Goal: Task Accomplishment & Management: Manage account settings

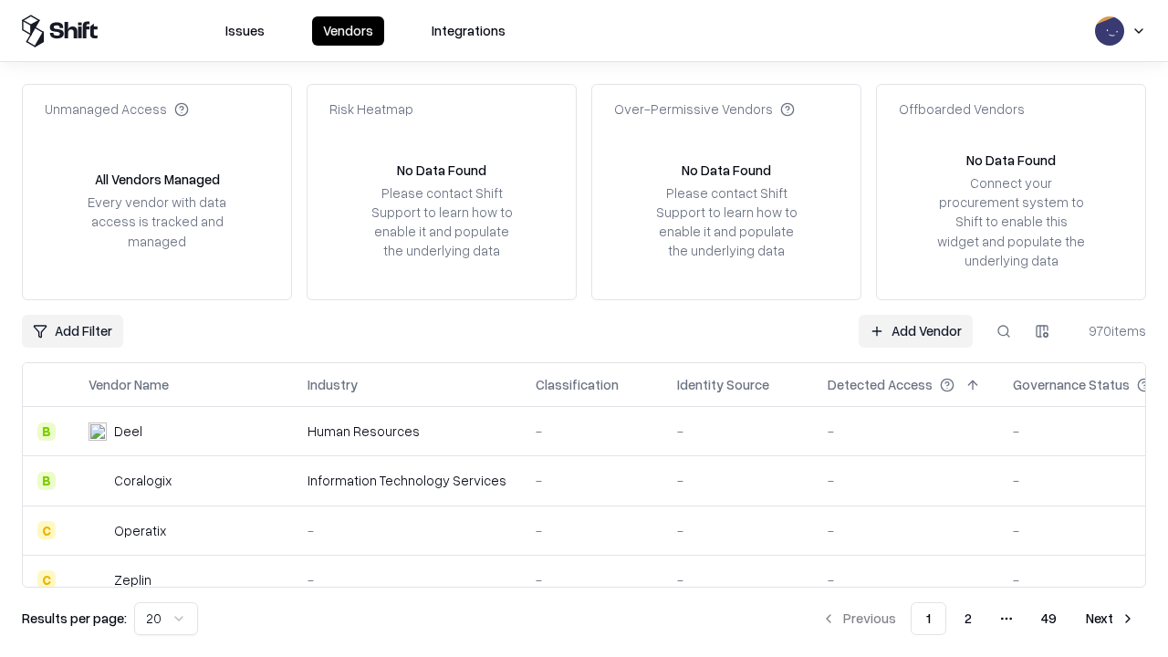
click at [915, 330] on link "Add Vendor" at bounding box center [916, 331] width 114 height 33
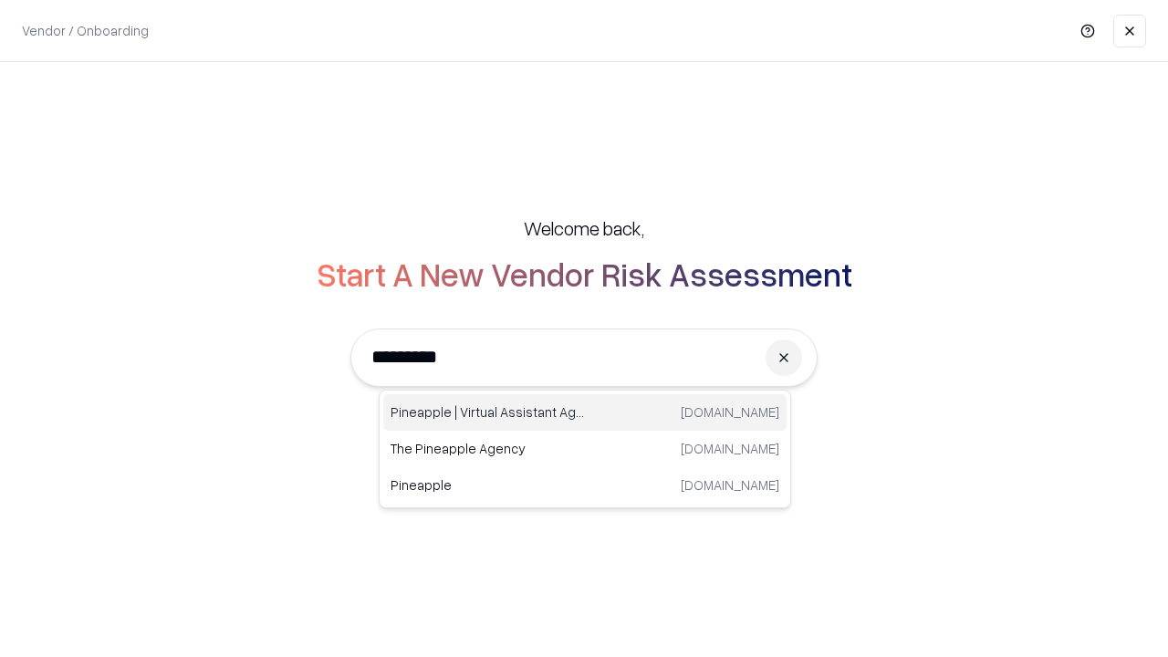
click at [585, 412] on div "Pineapple | Virtual Assistant Agency [DOMAIN_NAME]" at bounding box center [584, 412] width 403 height 36
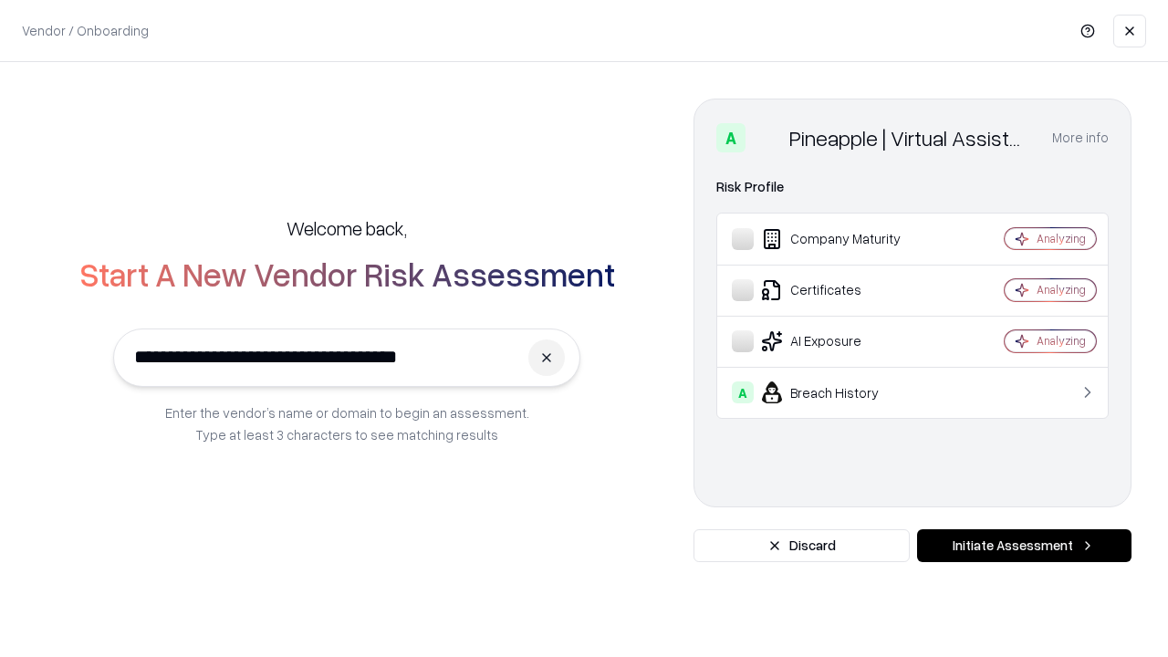
type input "**********"
click at [1024, 546] on button "Initiate Assessment" at bounding box center [1024, 545] width 214 height 33
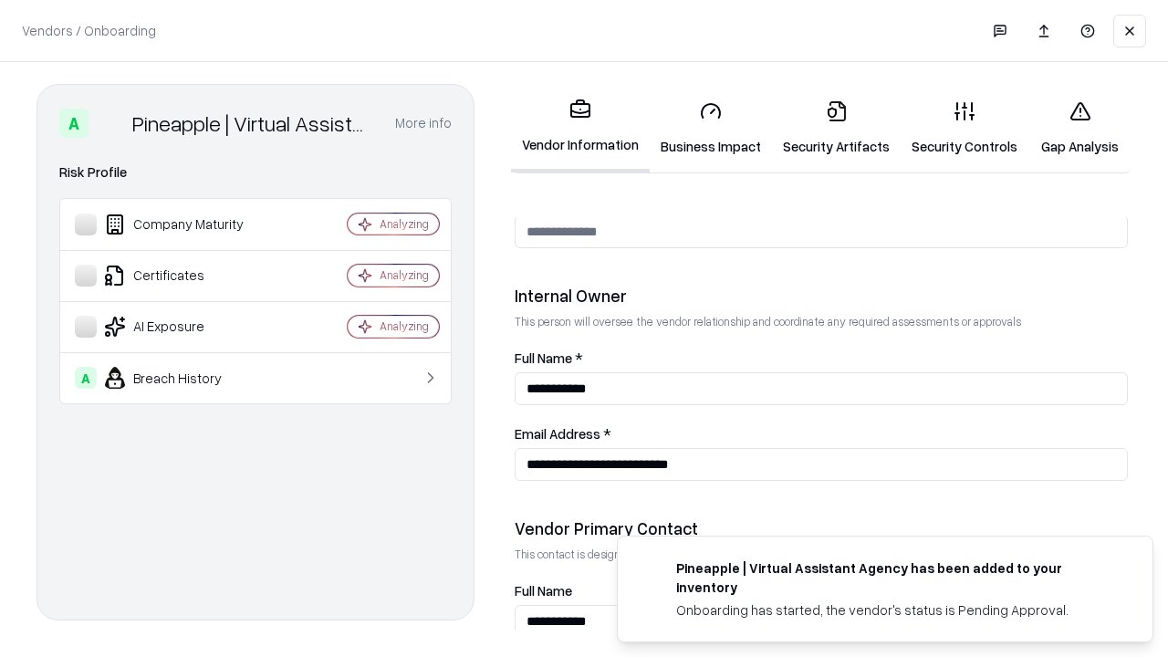
scroll to position [945, 0]
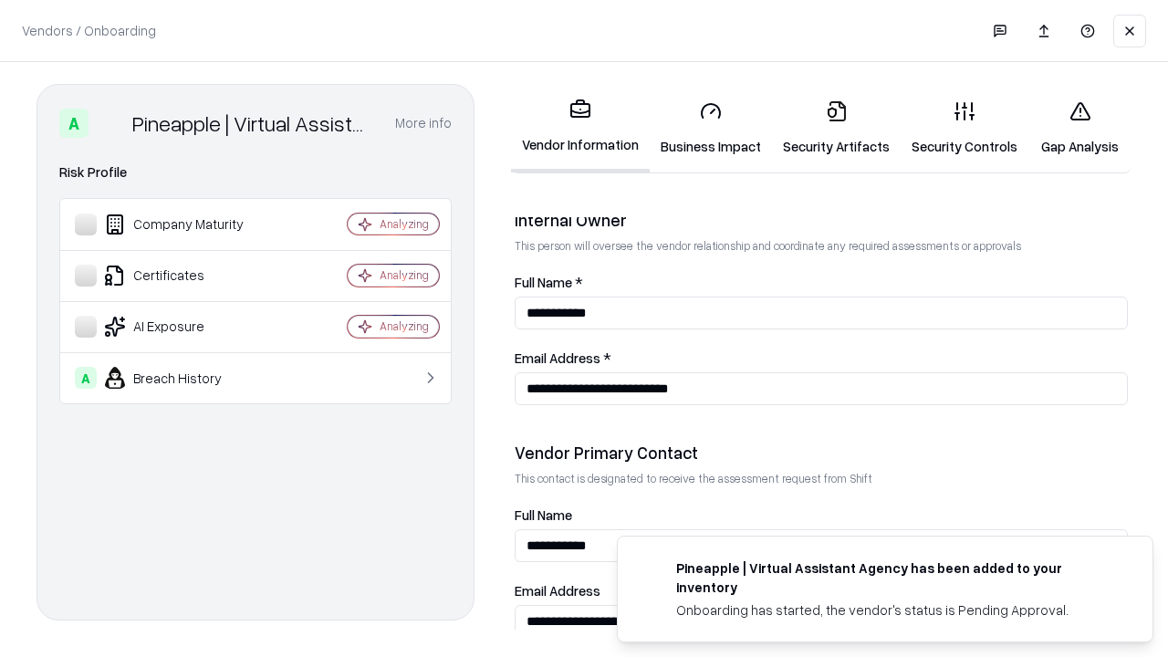
click at [711, 128] on link "Business Impact" at bounding box center [711, 128] width 122 height 85
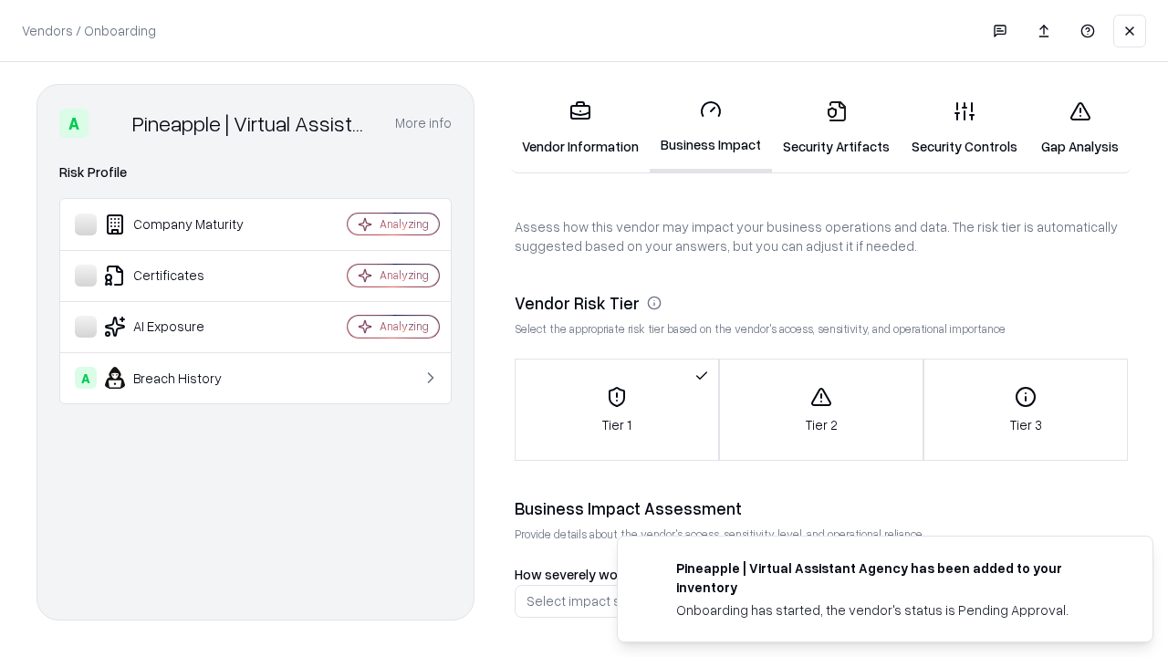
click at [836, 128] on link "Security Artifacts" at bounding box center [836, 128] width 129 height 85
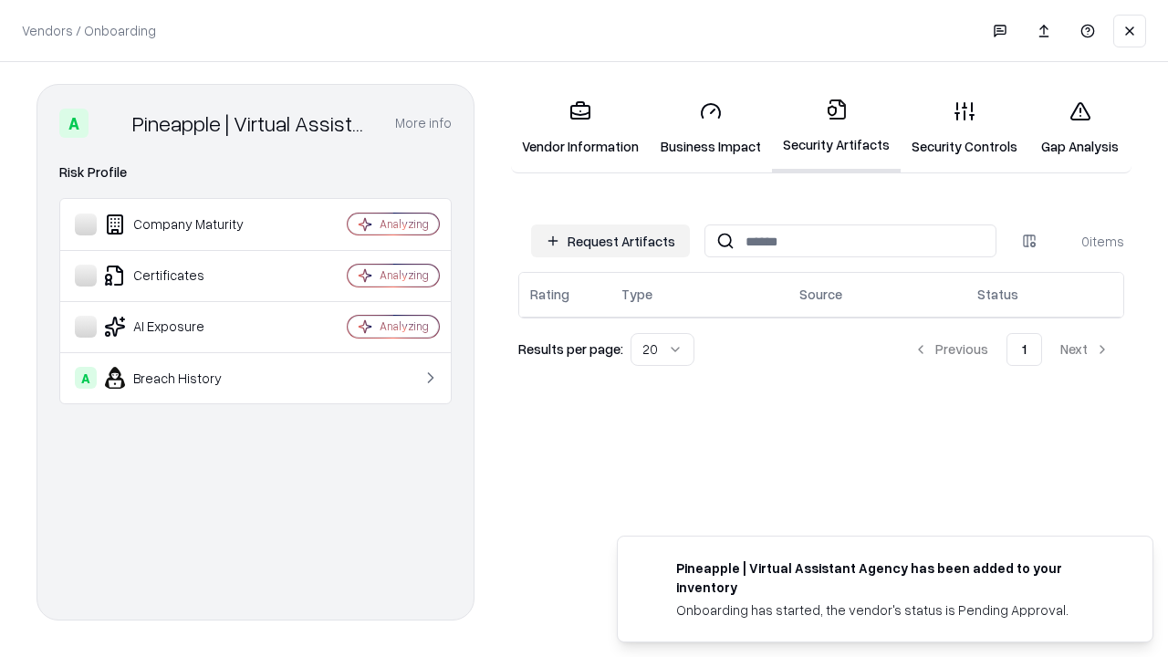
click at [610, 241] on button "Request Artifacts" at bounding box center [610, 240] width 159 height 33
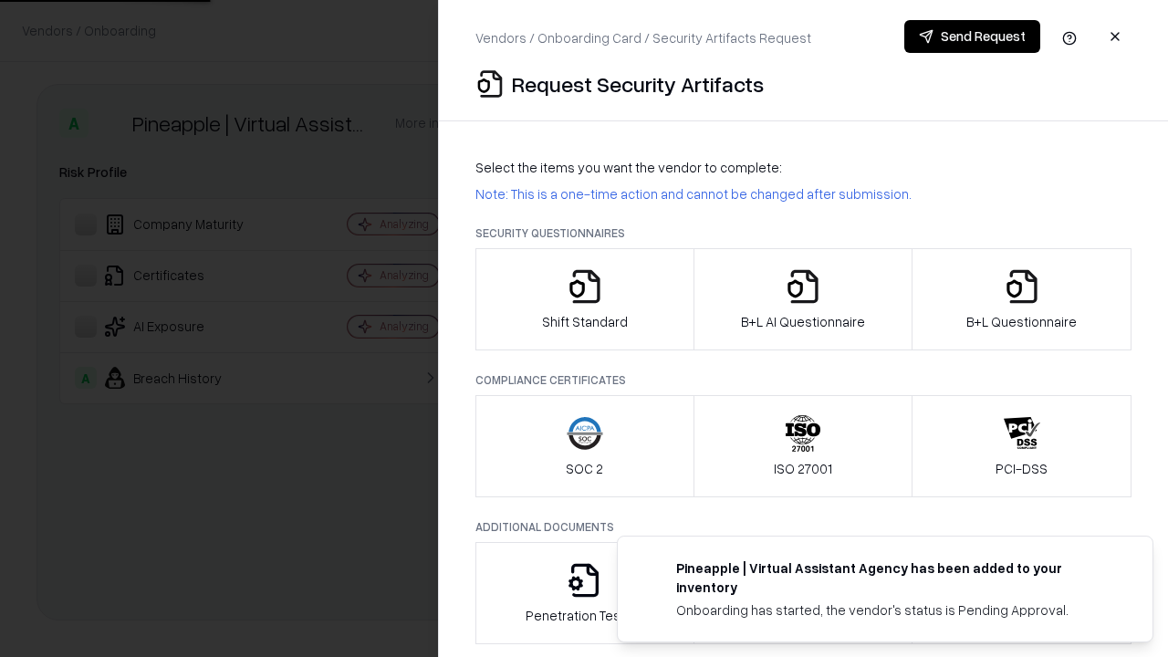
click at [584, 299] on icon "button" at bounding box center [585, 286] width 36 height 36
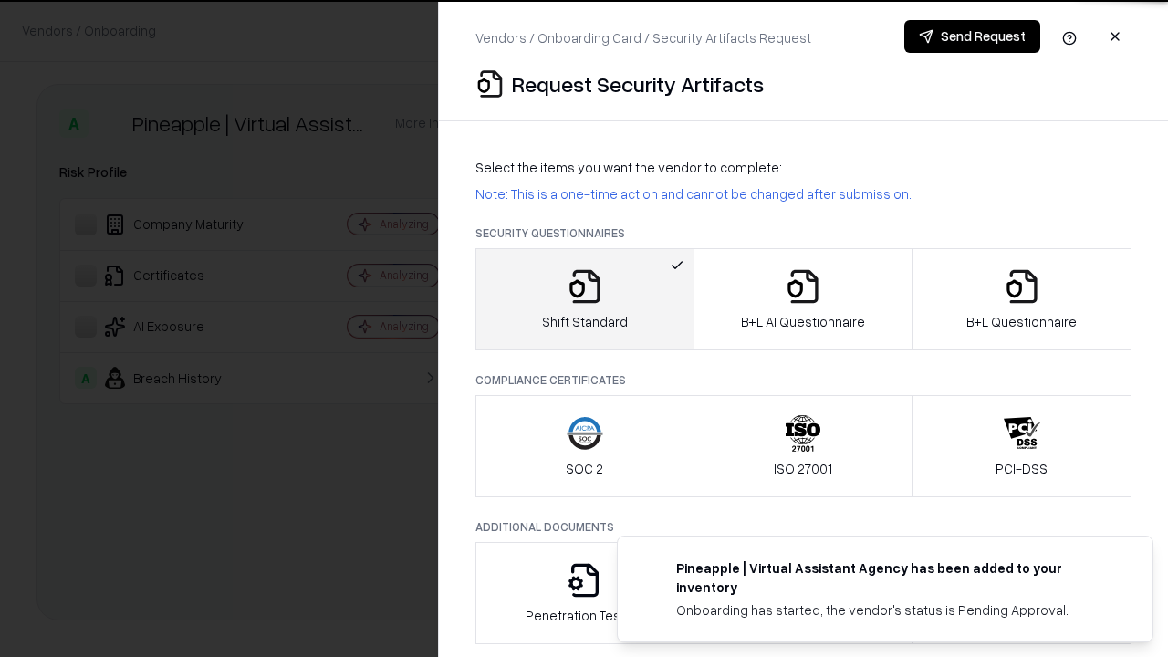
click at [972, 36] on button "Send Request" at bounding box center [972, 36] width 136 height 33
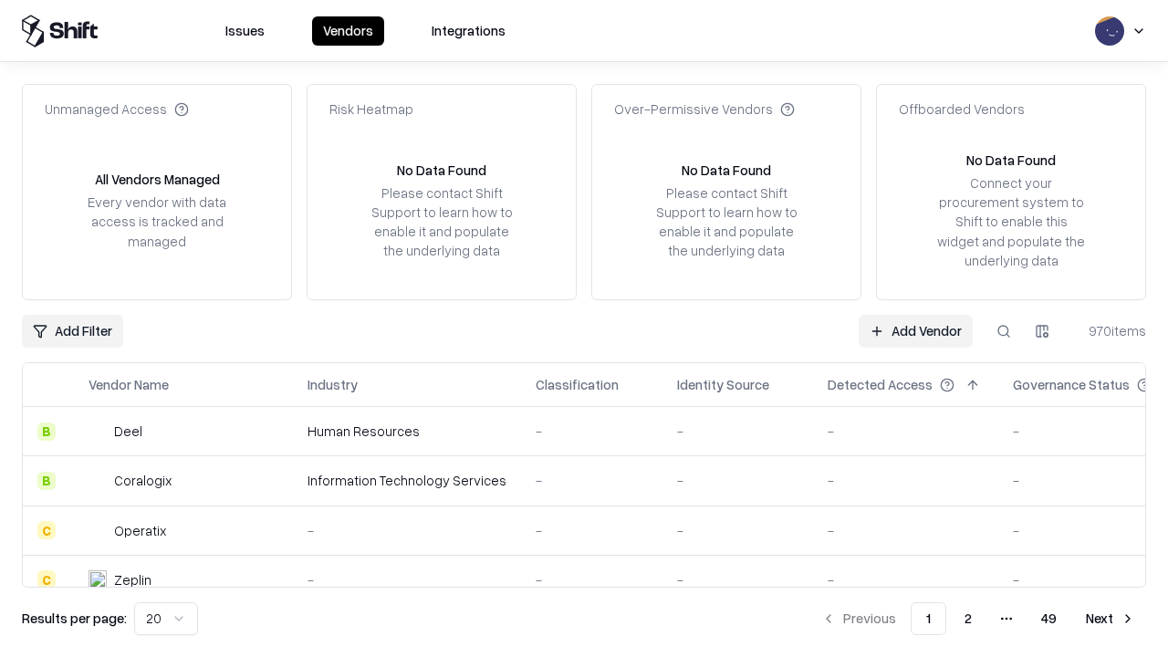
click at [1004, 330] on button at bounding box center [1003, 331] width 33 height 33
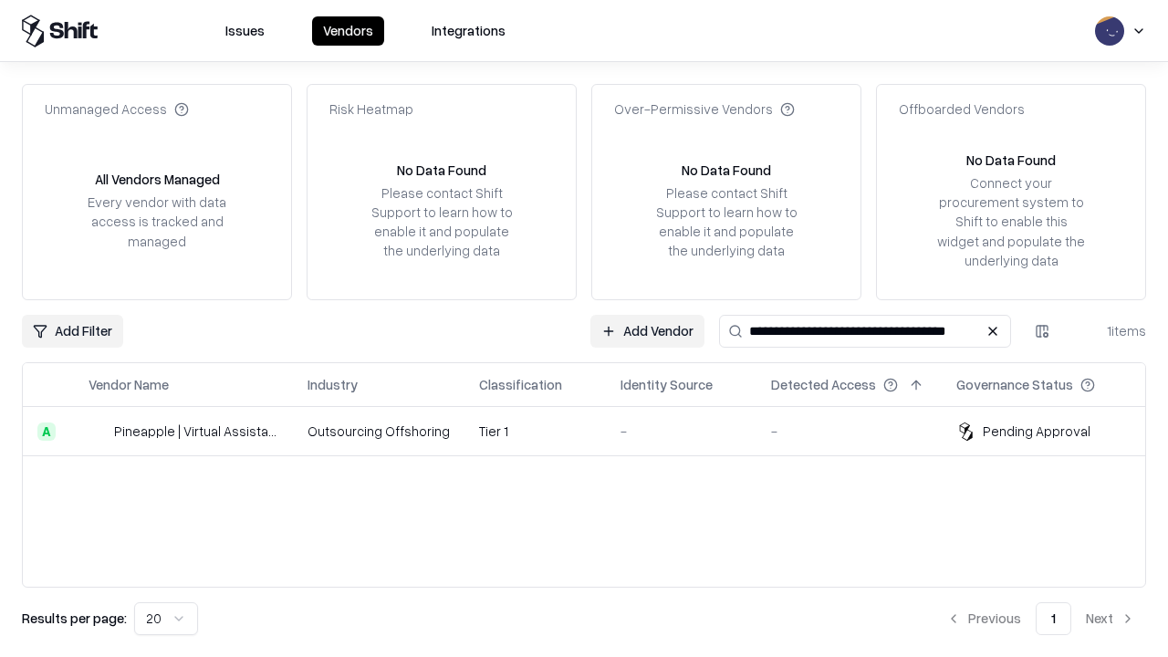
type input "**********"
click at [595, 431] on td "Tier 1" at bounding box center [534, 431] width 141 height 49
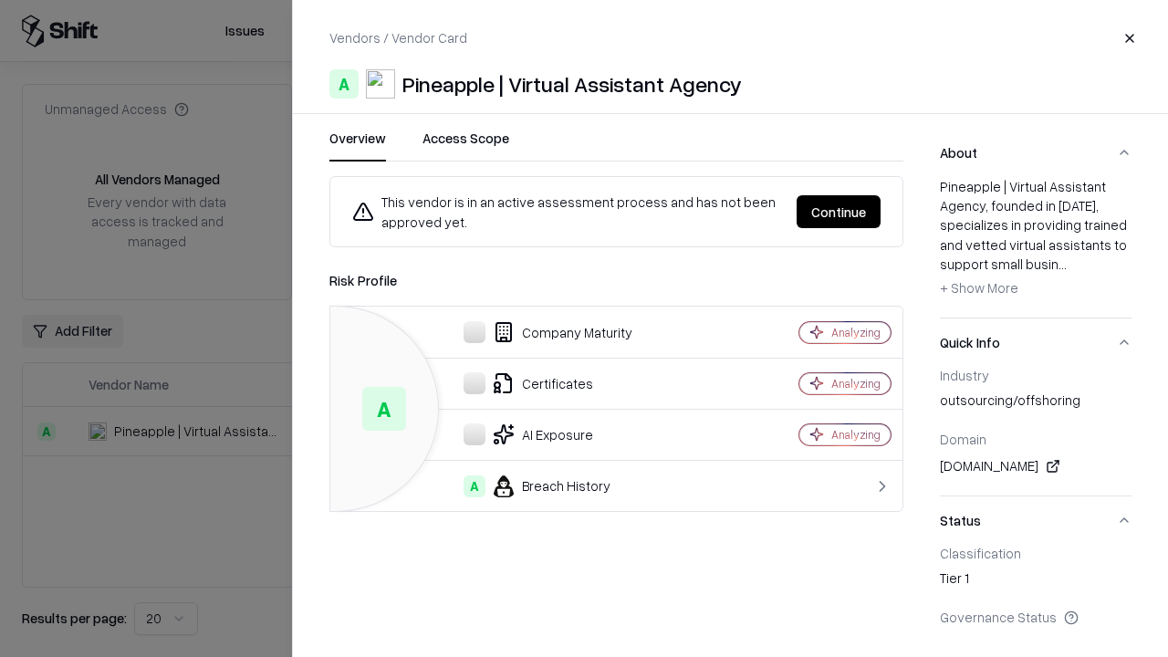
click at [838, 212] on button "Continue" at bounding box center [839, 211] width 84 height 33
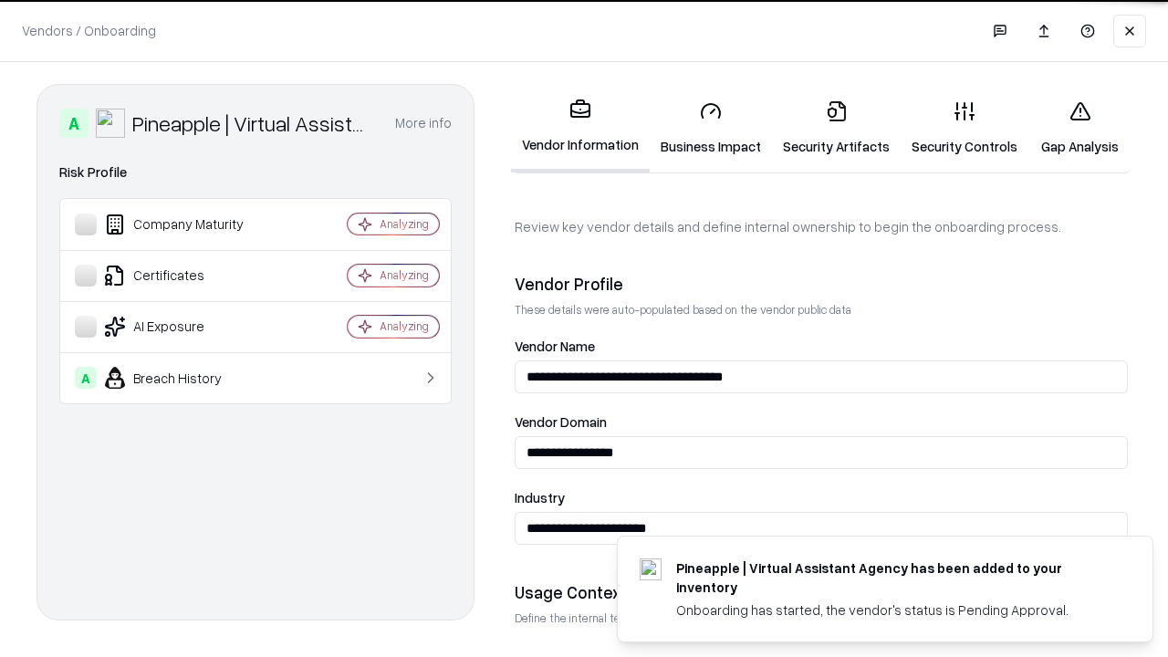
click at [836, 128] on link "Security Artifacts" at bounding box center [836, 128] width 129 height 85
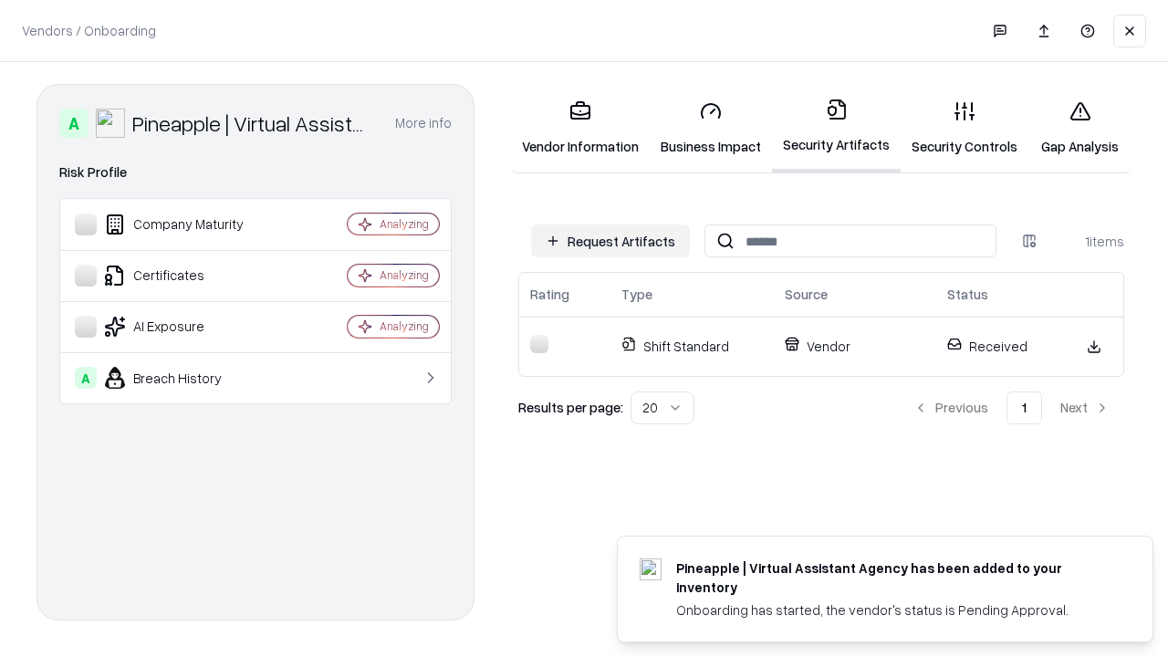
click at [964, 128] on link "Security Controls" at bounding box center [965, 128] width 128 height 85
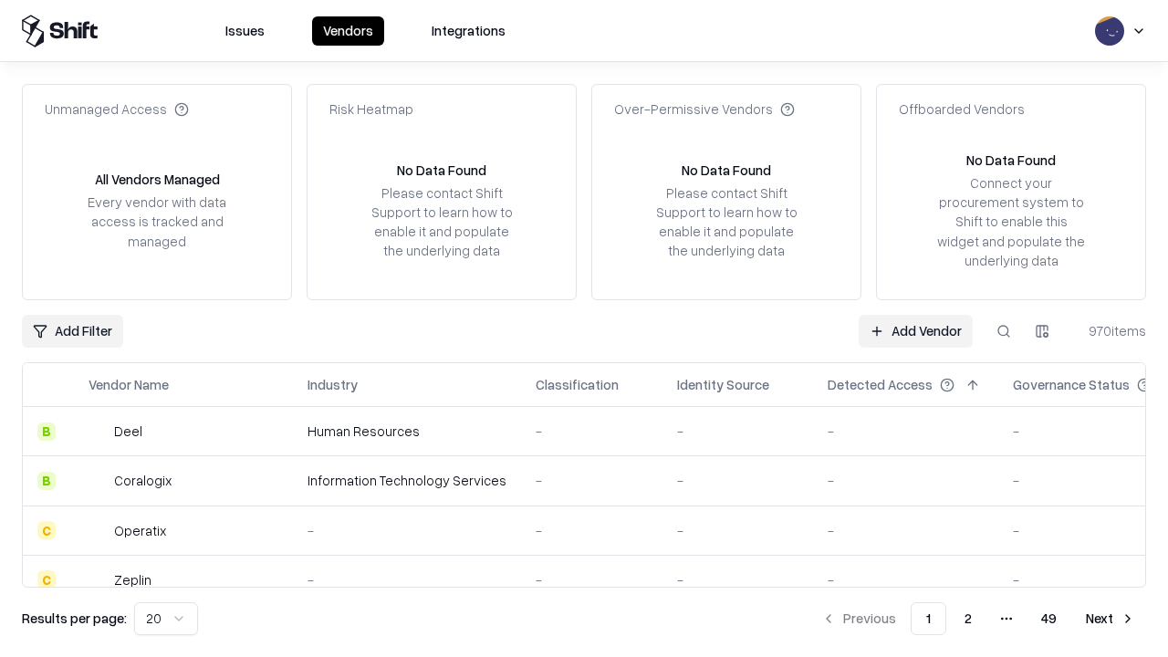
click at [915, 330] on link "Add Vendor" at bounding box center [916, 331] width 114 height 33
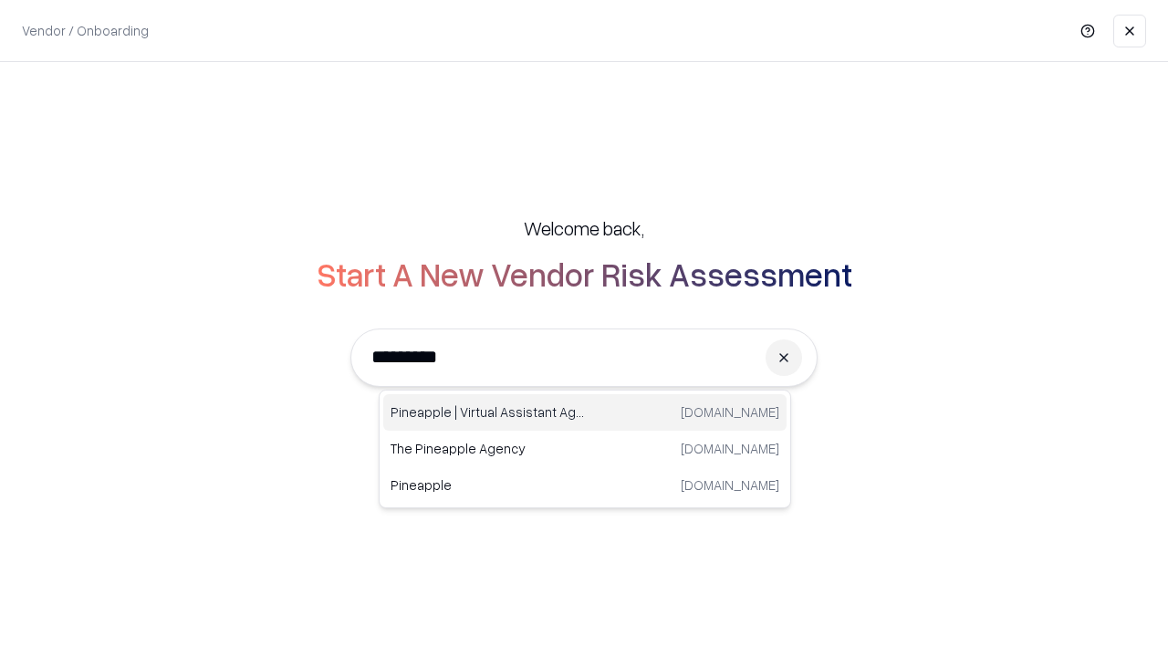
click at [585, 412] on div "Pineapple | Virtual Assistant Agency [DOMAIN_NAME]" at bounding box center [584, 412] width 403 height 36
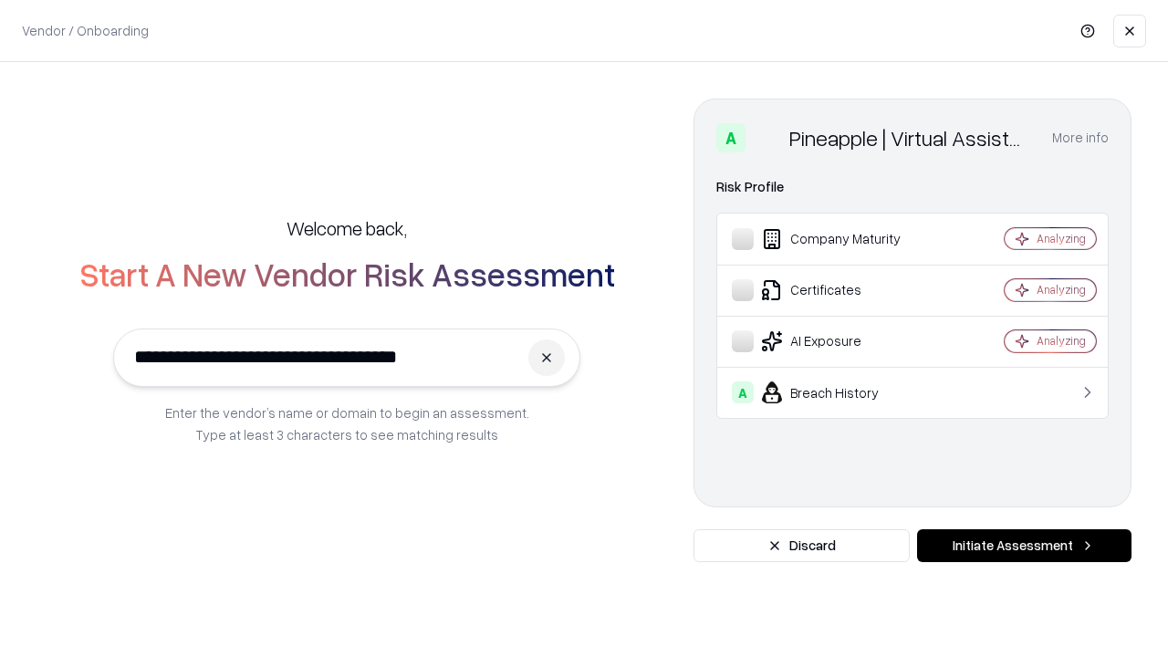
type input "**********"
click at [1024, 546] on button "Initiate Assessment" at bounding box center [1024, 545] width 214 height 33
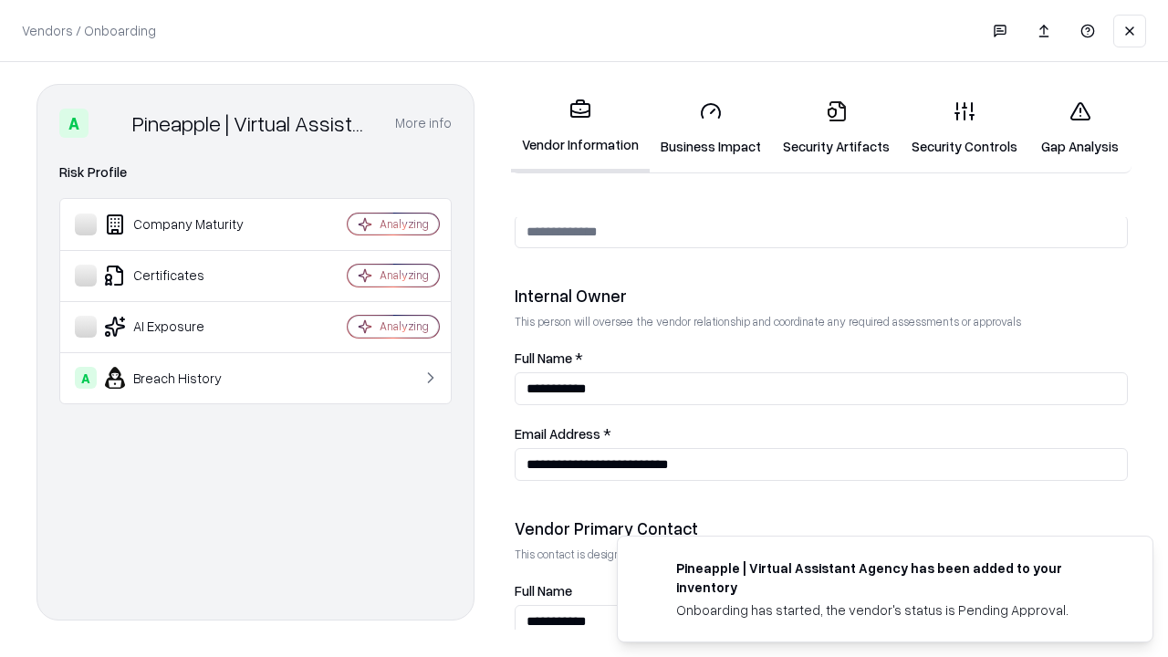
scroll to position [945, 0]
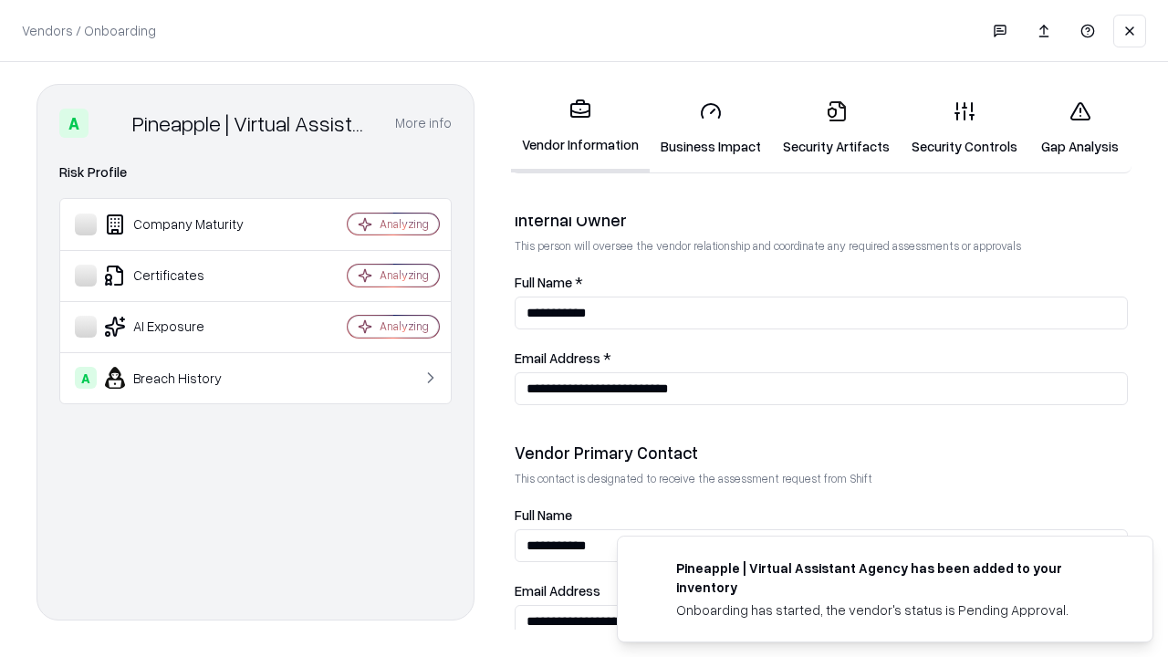
click at [1079, 128] on link "Gap Analysis" at bounding box center [1079, 128] width 103 height 85
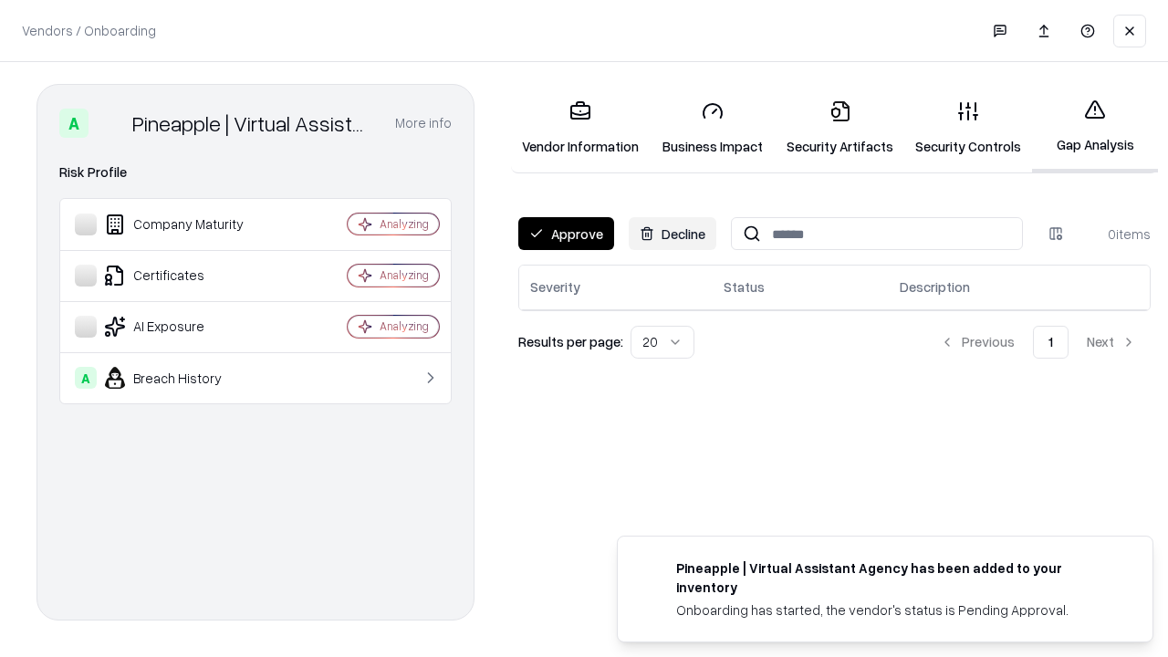
click at [566, 234] on button "Approve" at bounding box center [566, 233] width 96 height 33
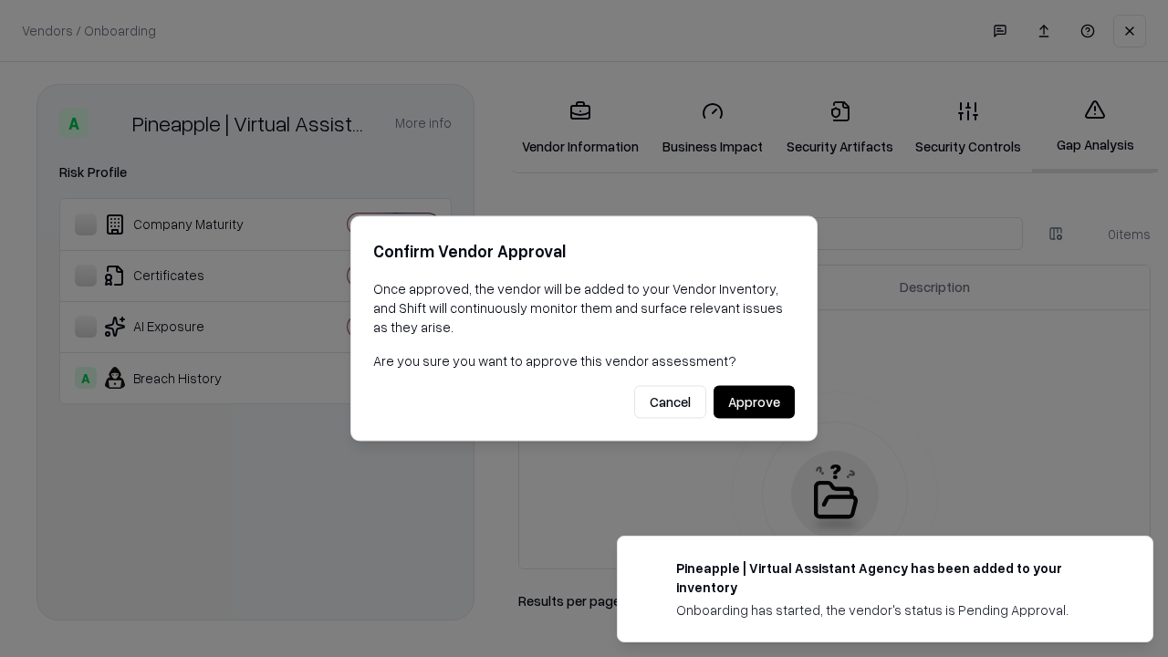
click at [754, 401] on button "Approve" at bounding box center [753, 402] width 81 height 33
